Goal: Task Accomplishment & Management: Manage account settings

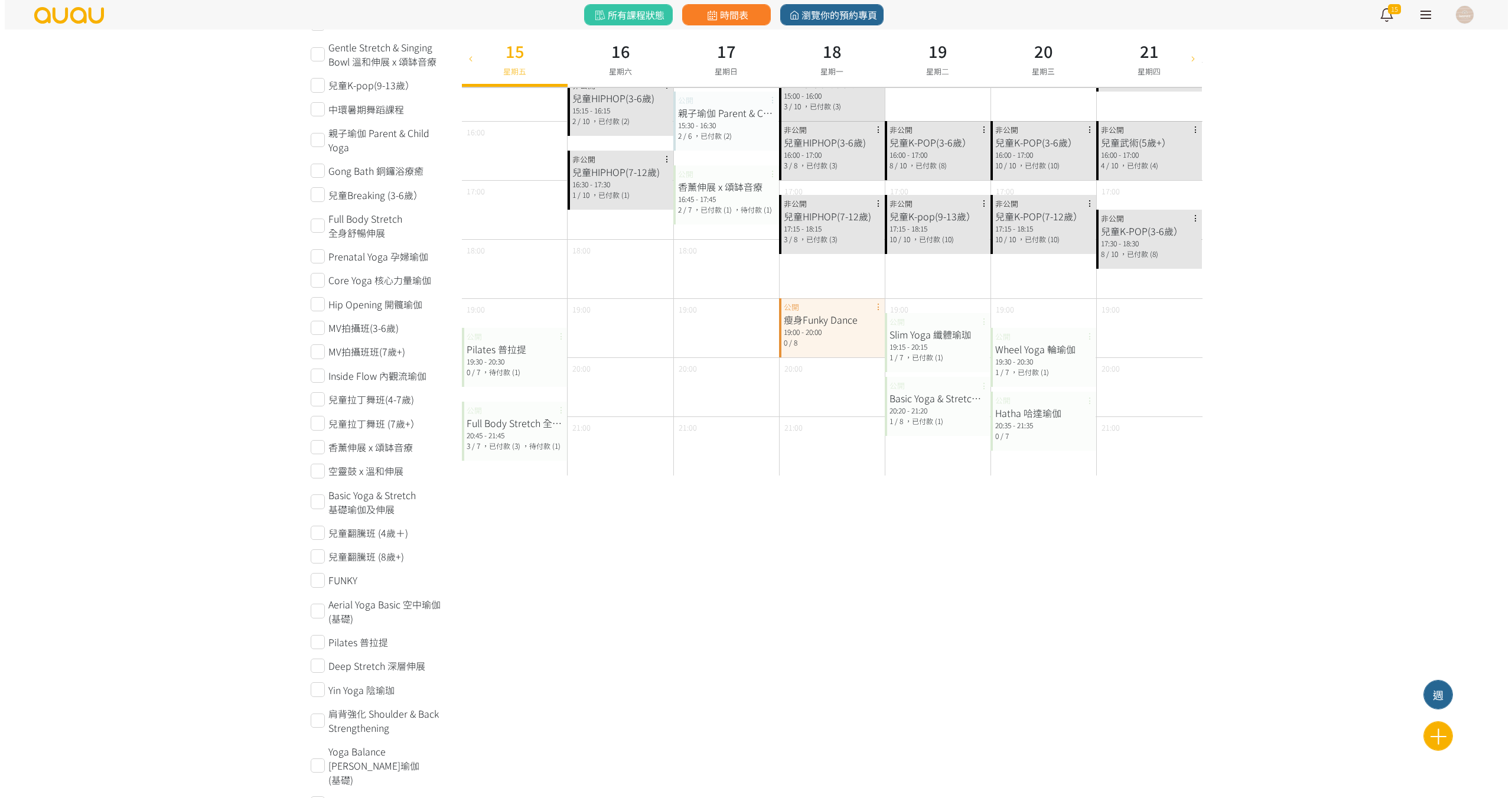
scroll to position [473, 0]
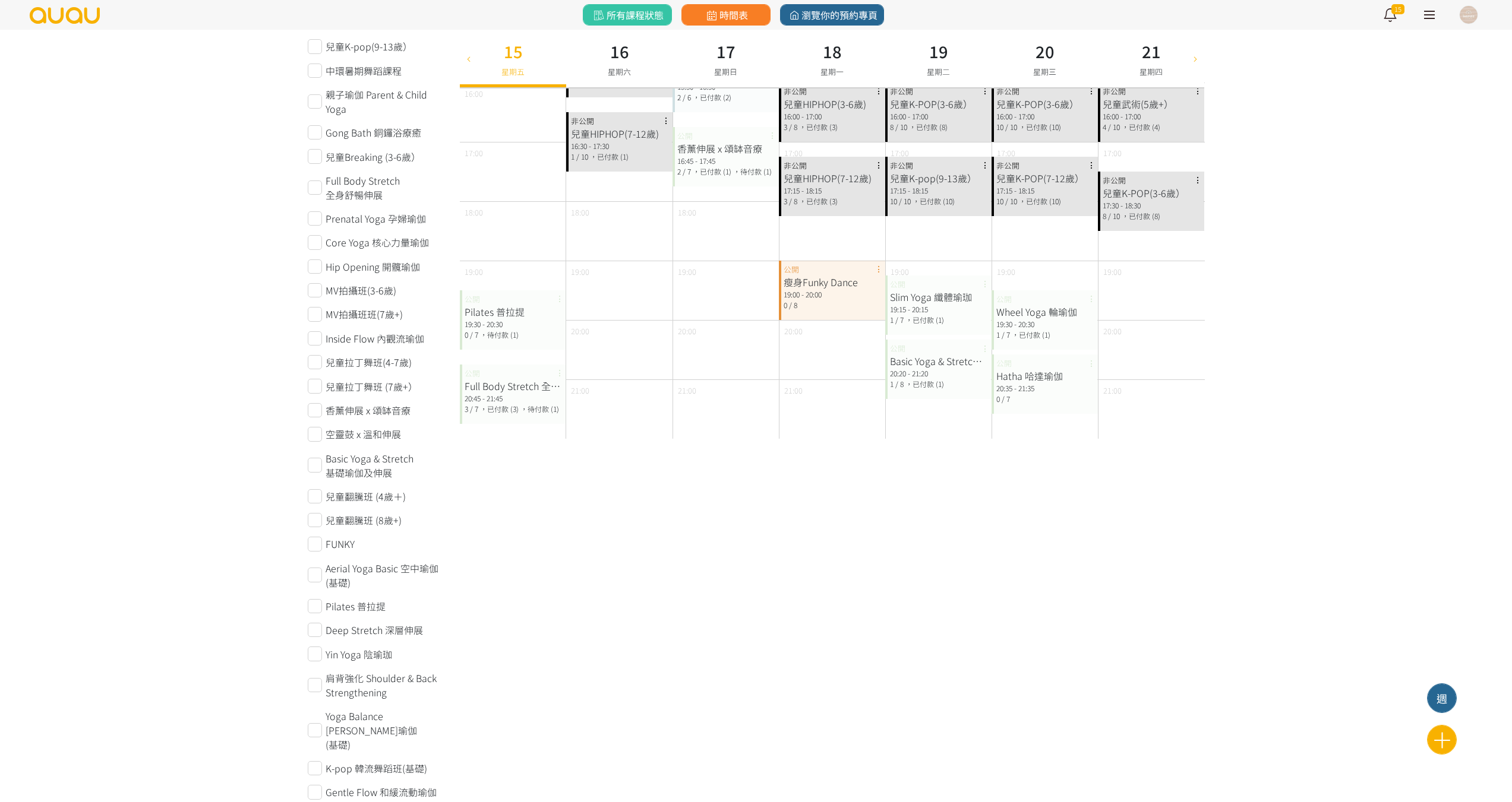
click at [497, 315] on div "Pilates 普拉提" at bounding box center [512, 312] width 97 height 15
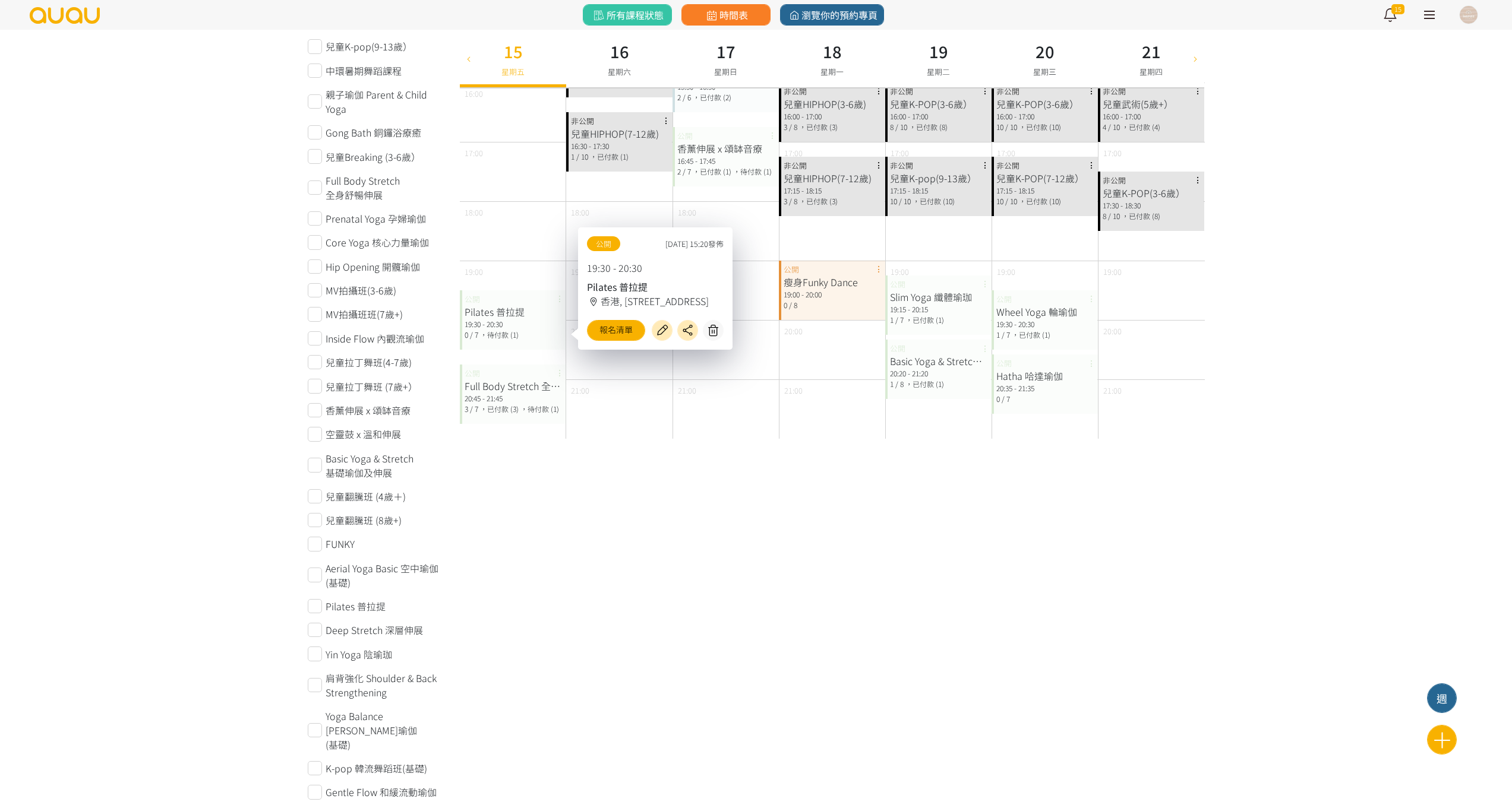
click at [479, 294] on div "Pilates 普拉提 19:30 - 20:30 0 / 7 ，待付款 (1) 公開" at bounding box center [513, 319] width 106 height 59
click at [667, 327] on icon at bounding box center [662, 330] width 19 height 14
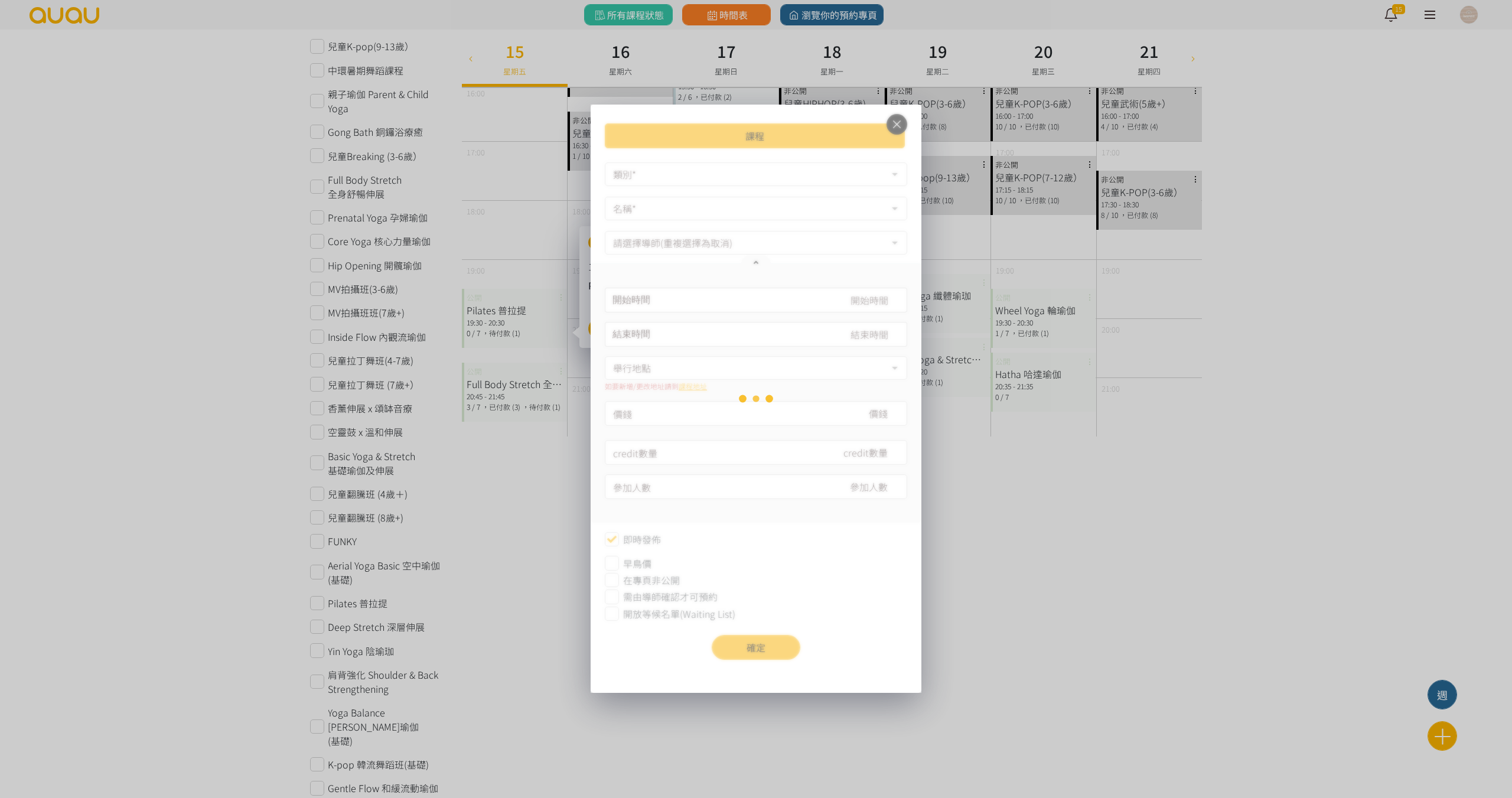
type input "2025-08-15, 19:30"
type input "2025-08-15, 20:30"
type input "180"
type input "7"
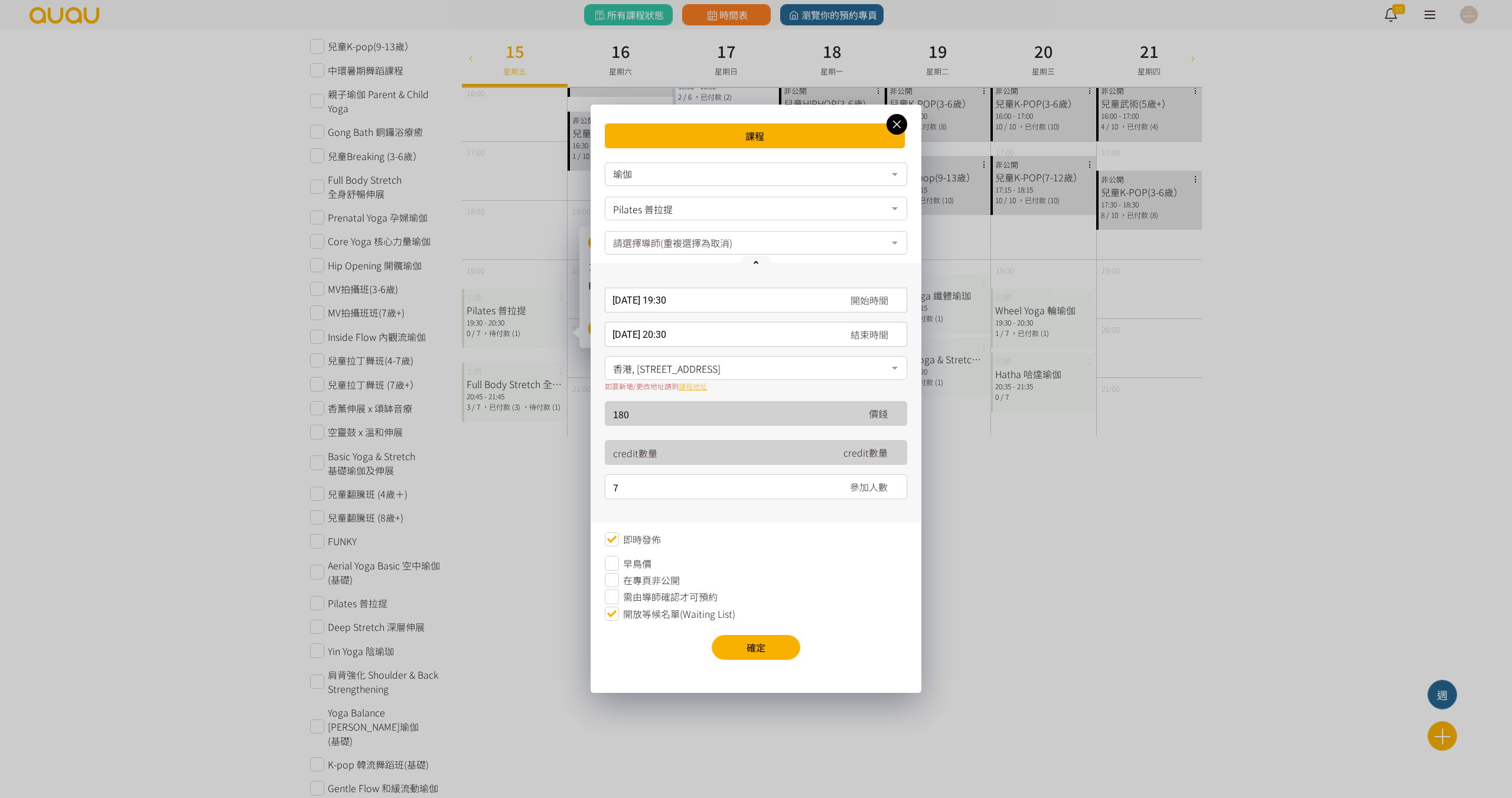
click at [655, 581] on span "在專頁非公開" at bounding box center [652, 581] width 57 height 15
click at [746, 642] on button "確定" at bounding box center [756, 647] width 89 height 25
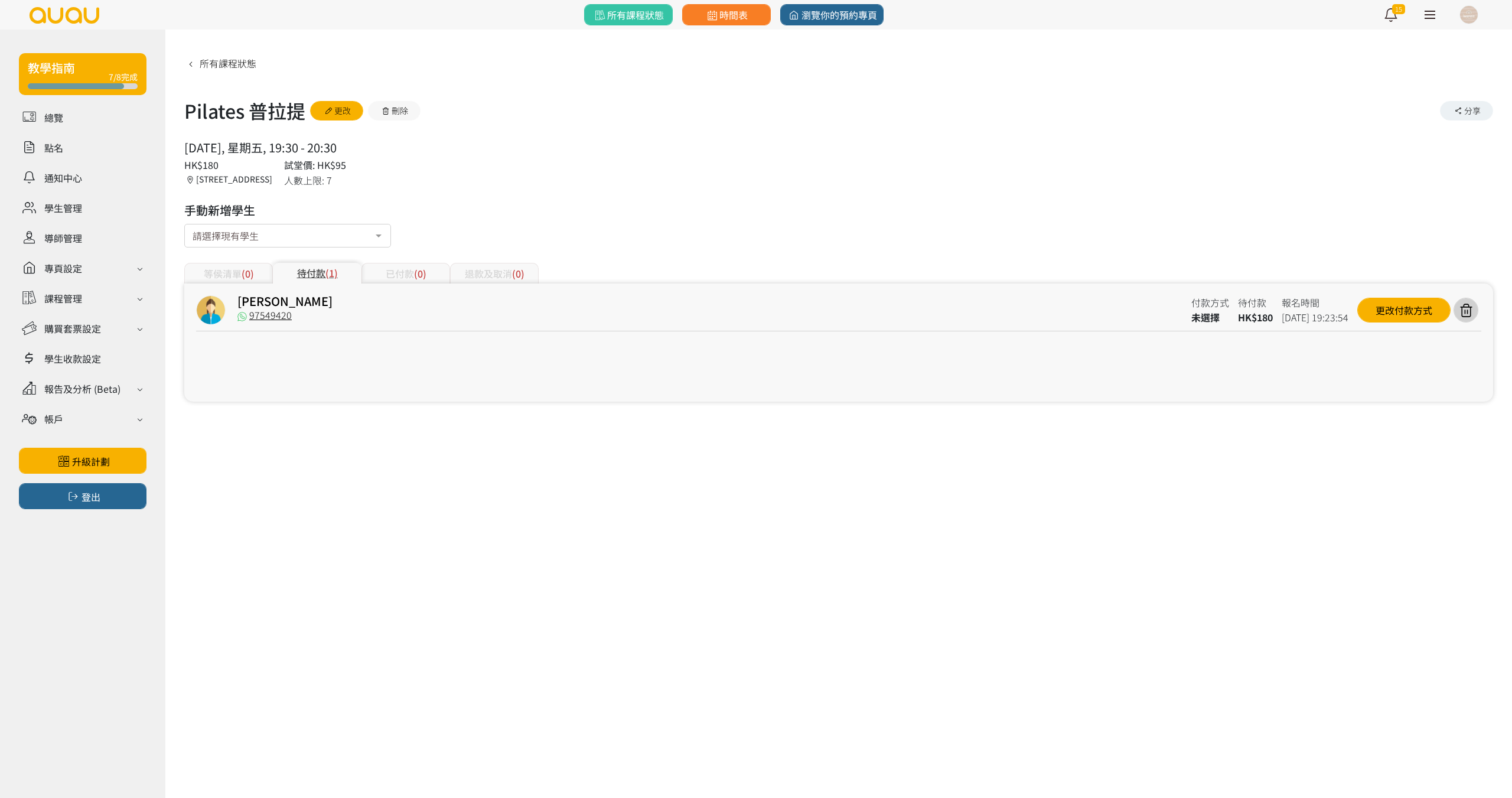
click at [486, 609] on div "教學指南 7/8完成 總覽 點名 通知中心 學生管理 導師管理 專頁設定 外觀與主題 基本資料 資格和認證 課程管理 課程 課程設定 課程組合 (Beta) …" at bounding box center [756, 399] width 1512 height 798
click at [1482, 598] on div "教學指南 7/8完成 總覽 點名 通知中心 學生管理 導師管理 專頁設定 外觀與主題 基本資料 資格和認證 課程管理 課程 課程設定 課程組合 (Beta) …" at bounding box center [756, 399] width 1512 height 798
drag, startPoint x: 1390, startPoint y: 612, endPoint x: 1345, endPoint y: 615, distance: 45.1
click at [1390, 612] on div "教學指南 7/8完成 總覽 點名 通知中心 學生管理 導師管理 專頁設定 外觀與主題 基本資料 資格和認證 課程管理 課程 課程設定 課程組合 (Beta) …" at bounding box center [756, 399] width 1512 height 798
